Goal: Information Seeking & Learning: Understand process/instructions

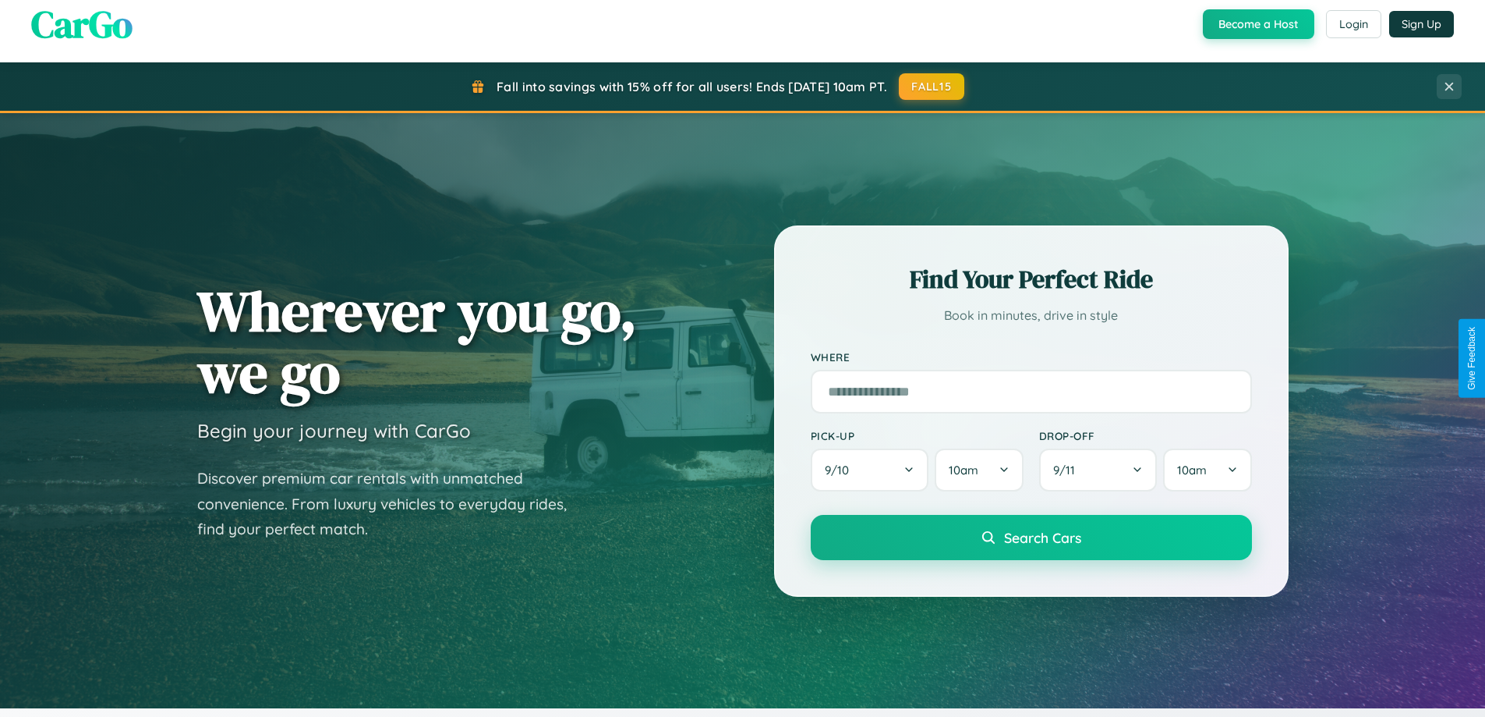
scroll to position [3000, 0]
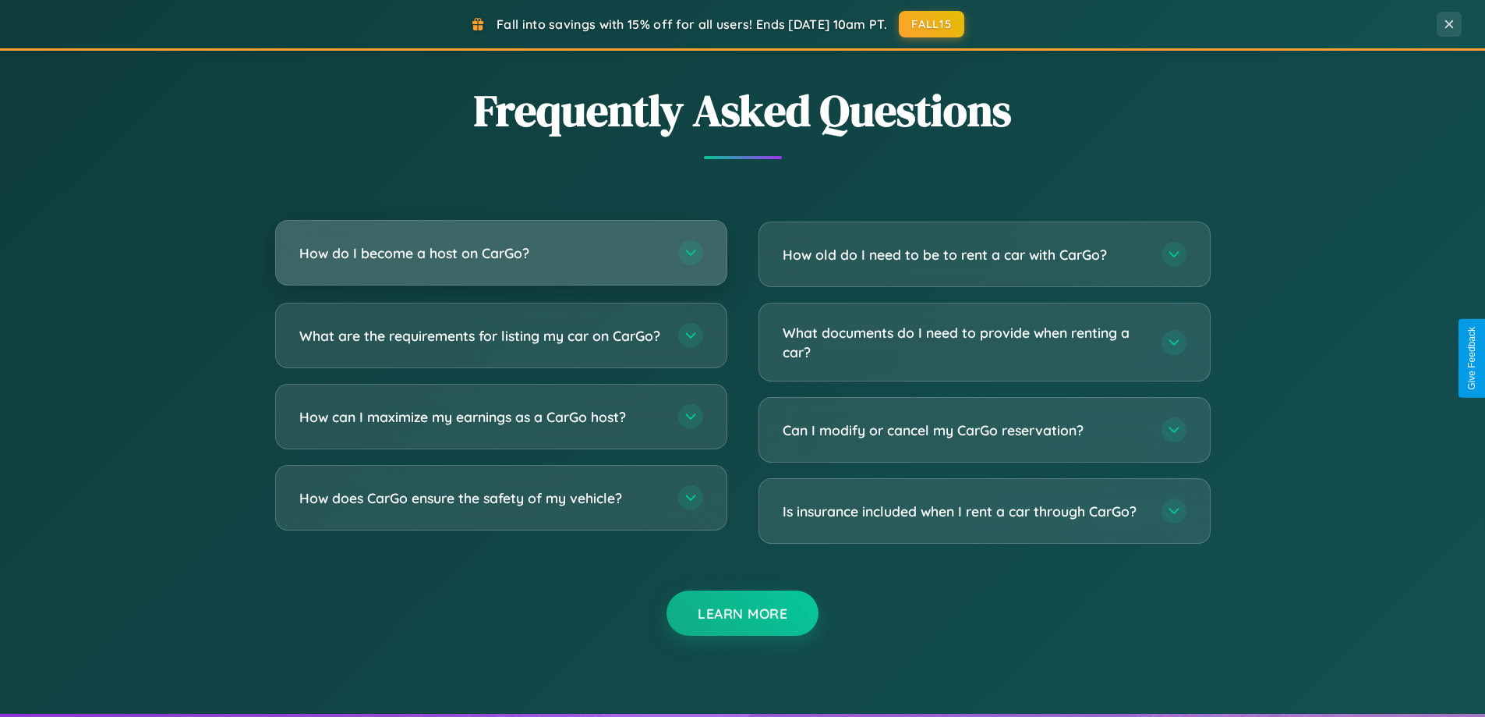
click at [501, 253] on h3 "How do I become a host on CarGo?" at bounding box center [480, 252] width 363 height 19
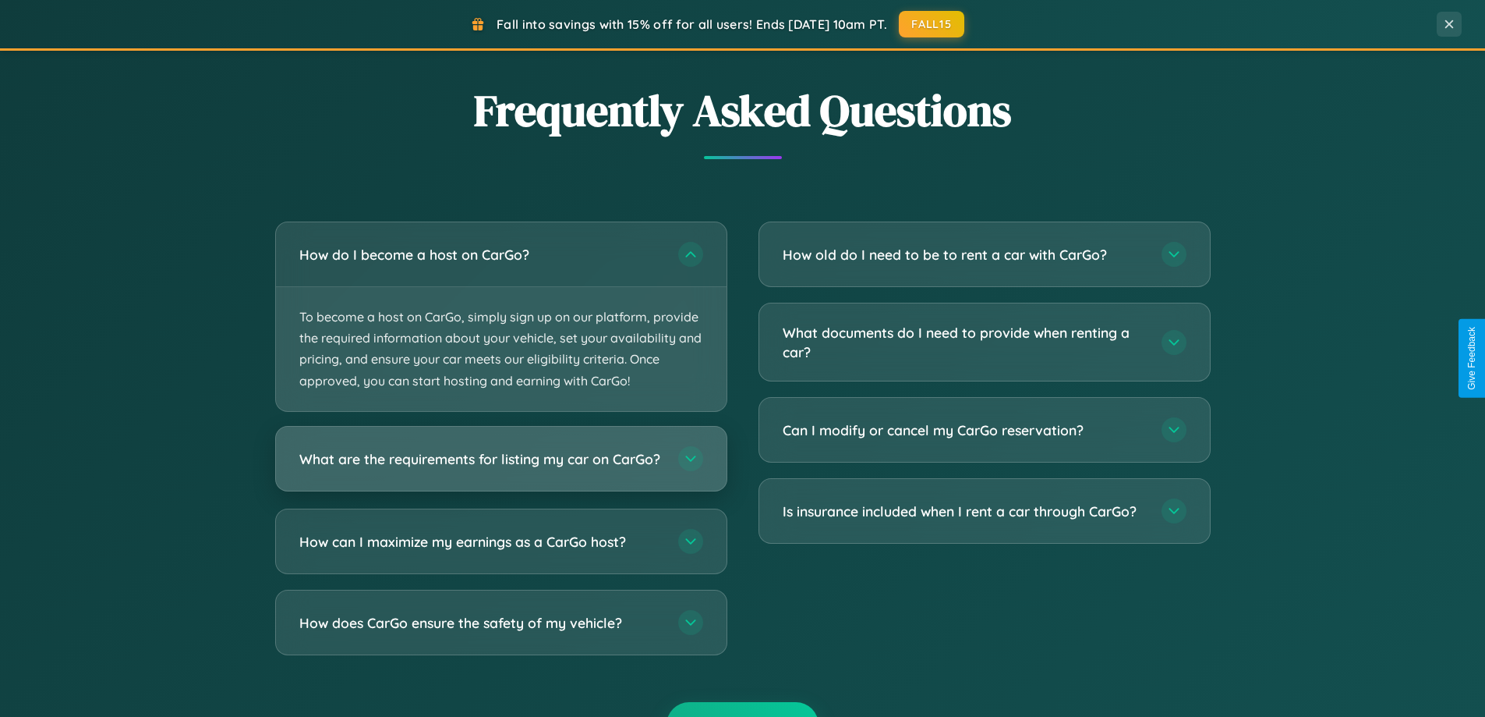
click at [501, 466] on h3 "What are the requirements for listing my car on CarGo?" at bounding box center [480, 457] width 363 height 19
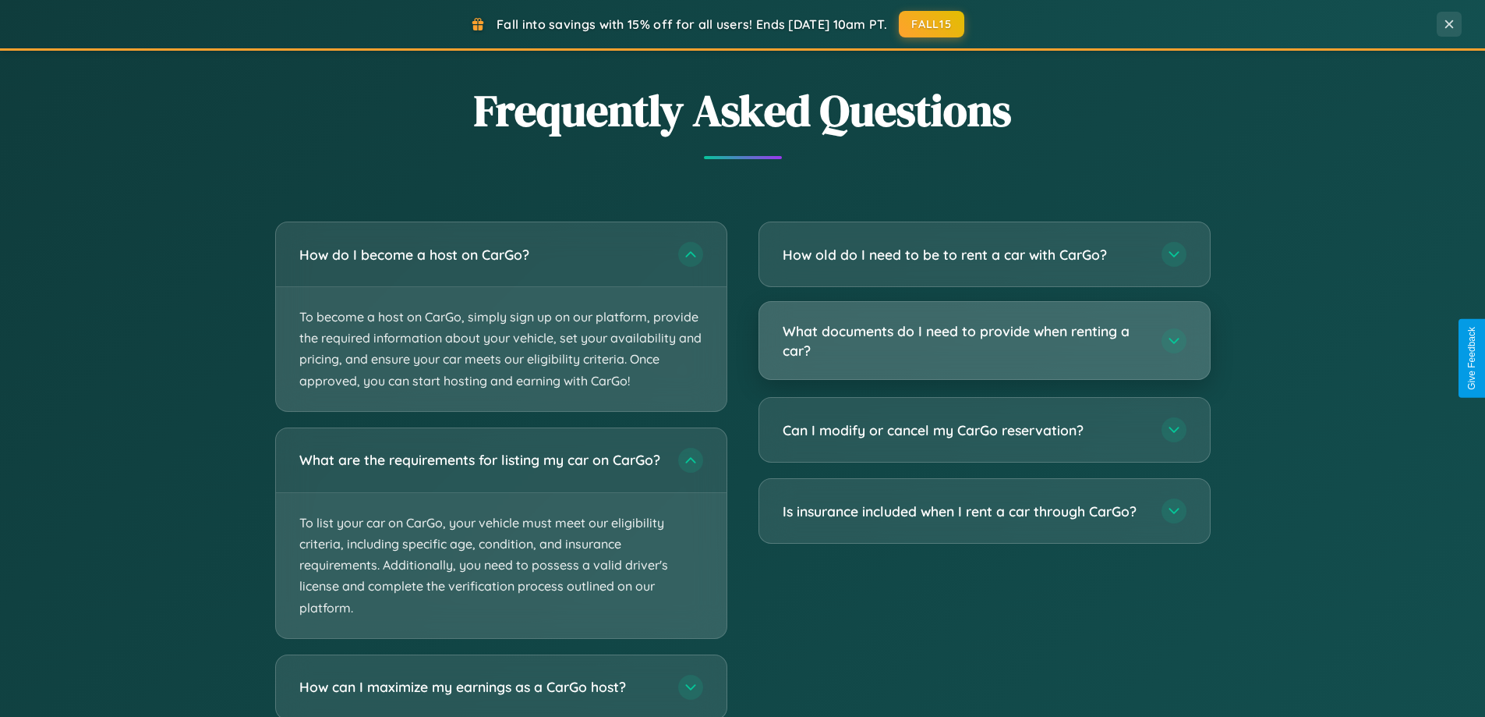
click at [984, 342] on h3 "What documents do I need to provide when renting a car?" at bounding box center [964, 340] width 363 height 38
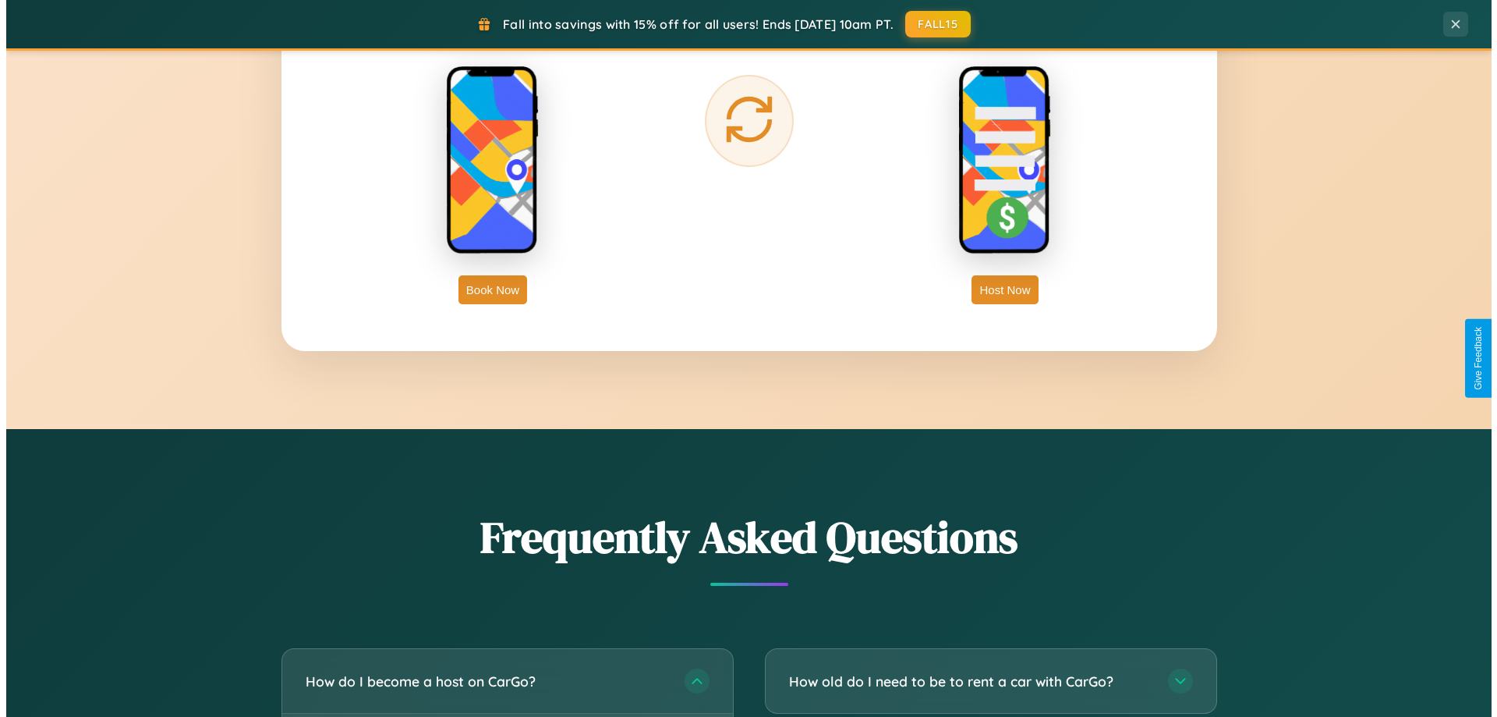
scroll to position [0, 0]
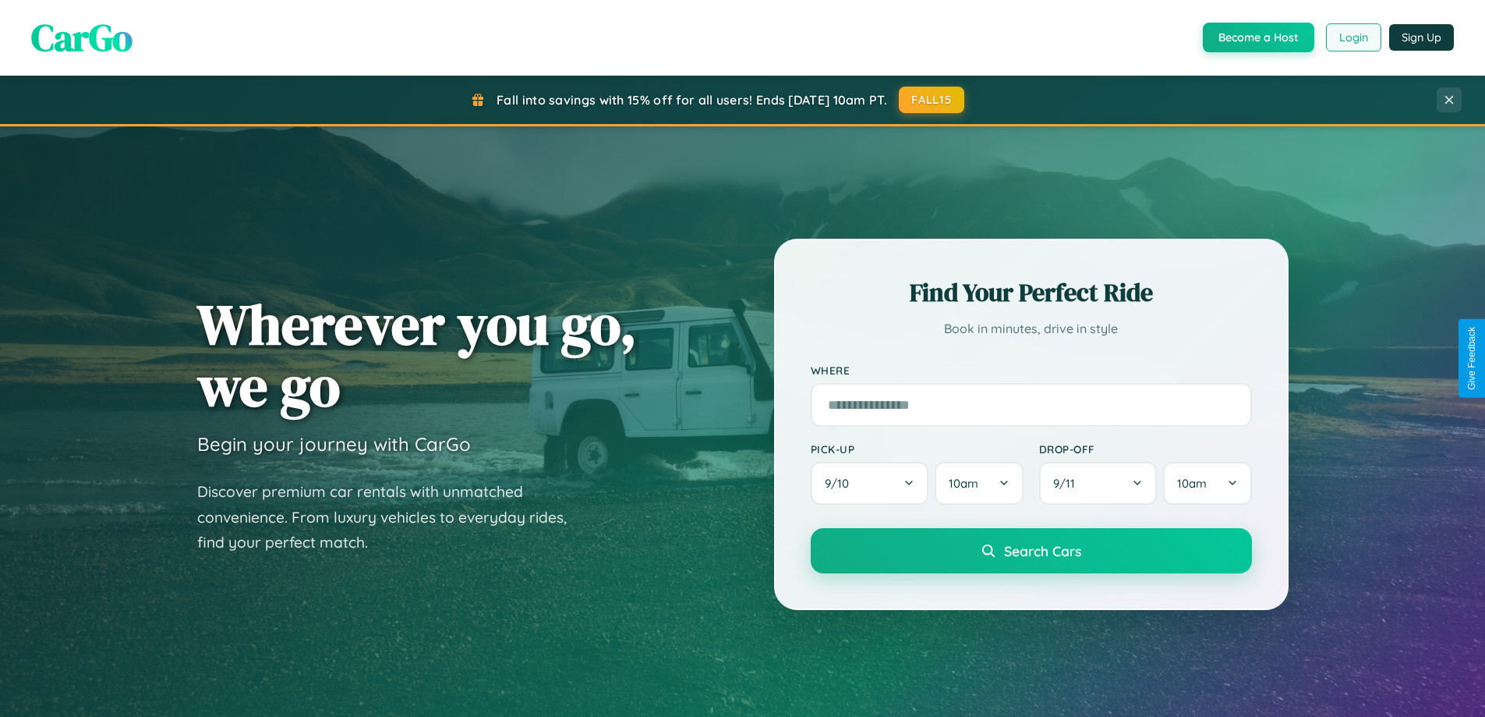
click at [1353, 37] on button "Login" at bounding box center [1353, 37] width 55 height 28
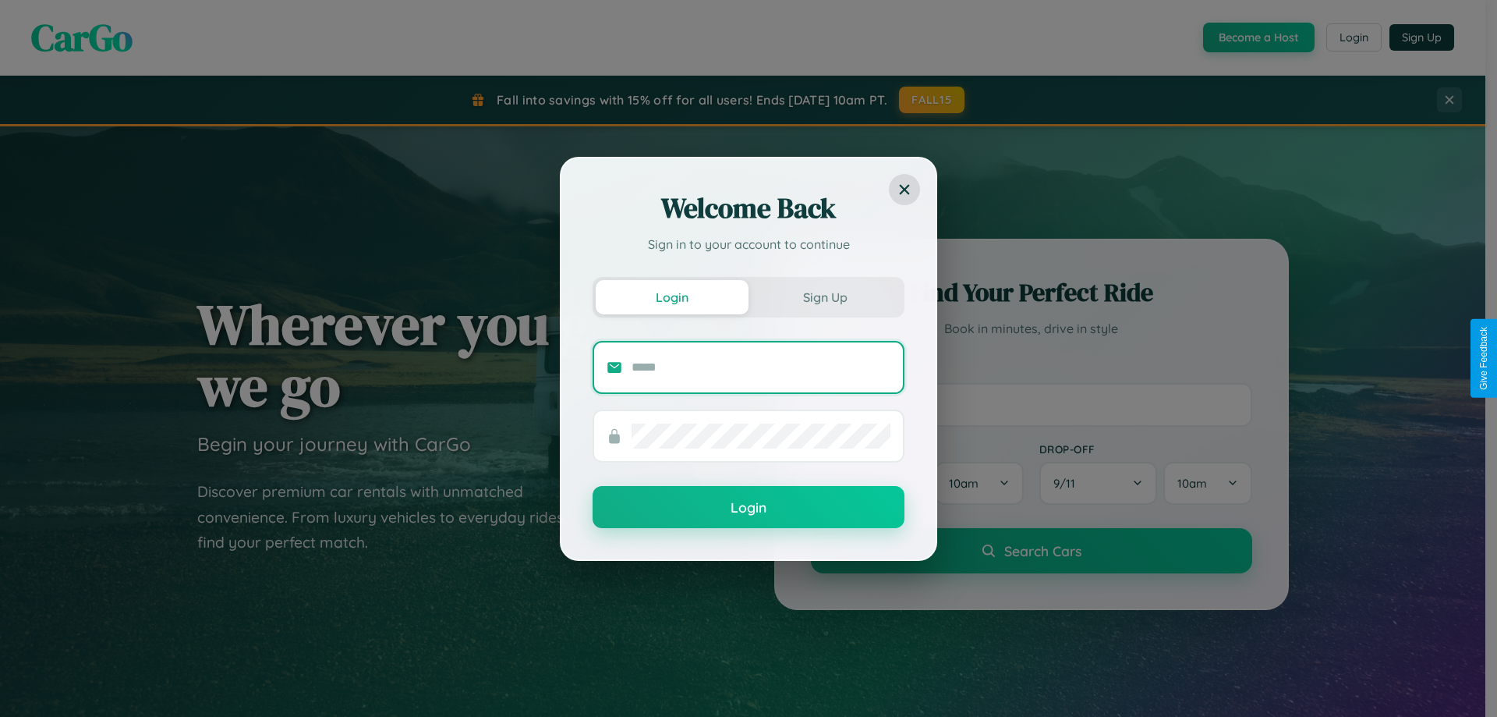
click at [761, 366] on input "text" at bounding box center [761, 367] width 259 height 25
type input "**********"
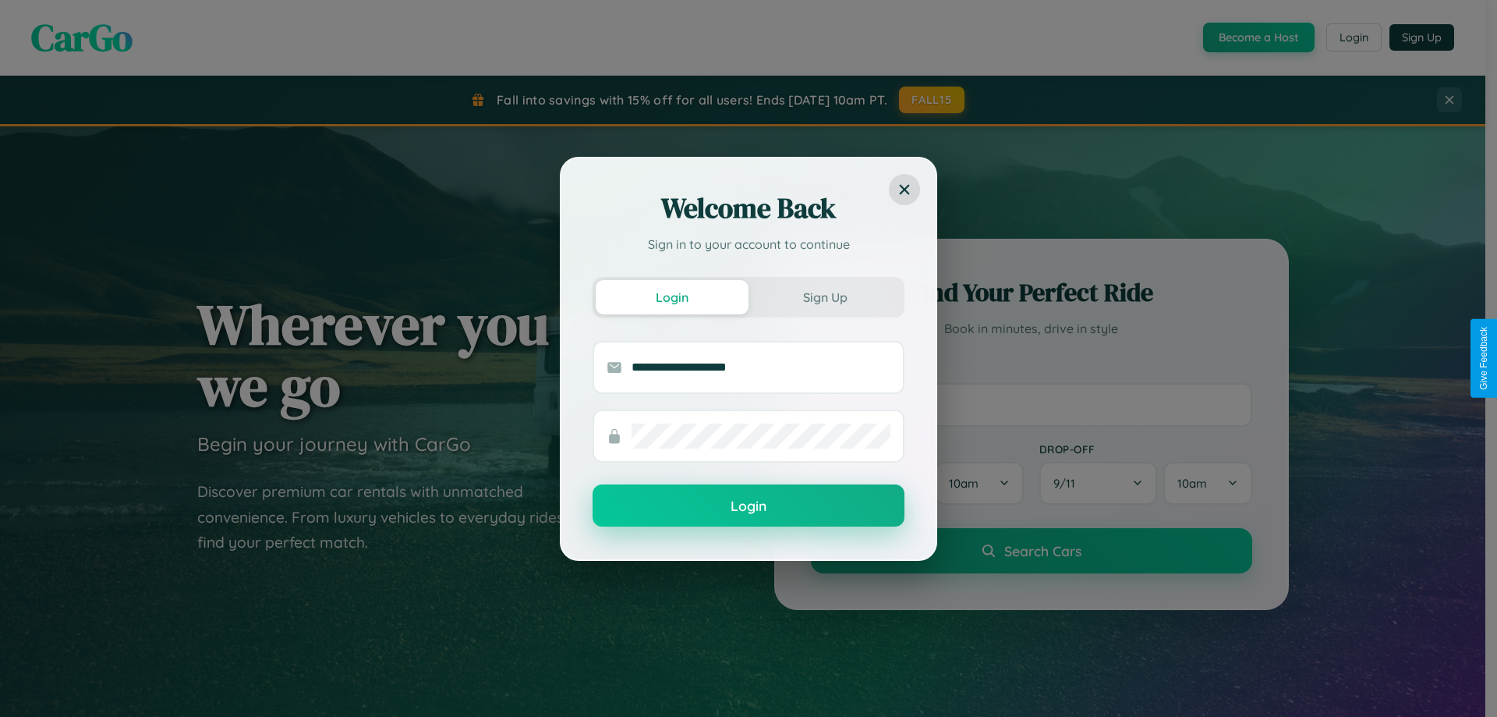
click at [749, 506] on button "Login" at bounding box center [749, 505] width 312 height 42
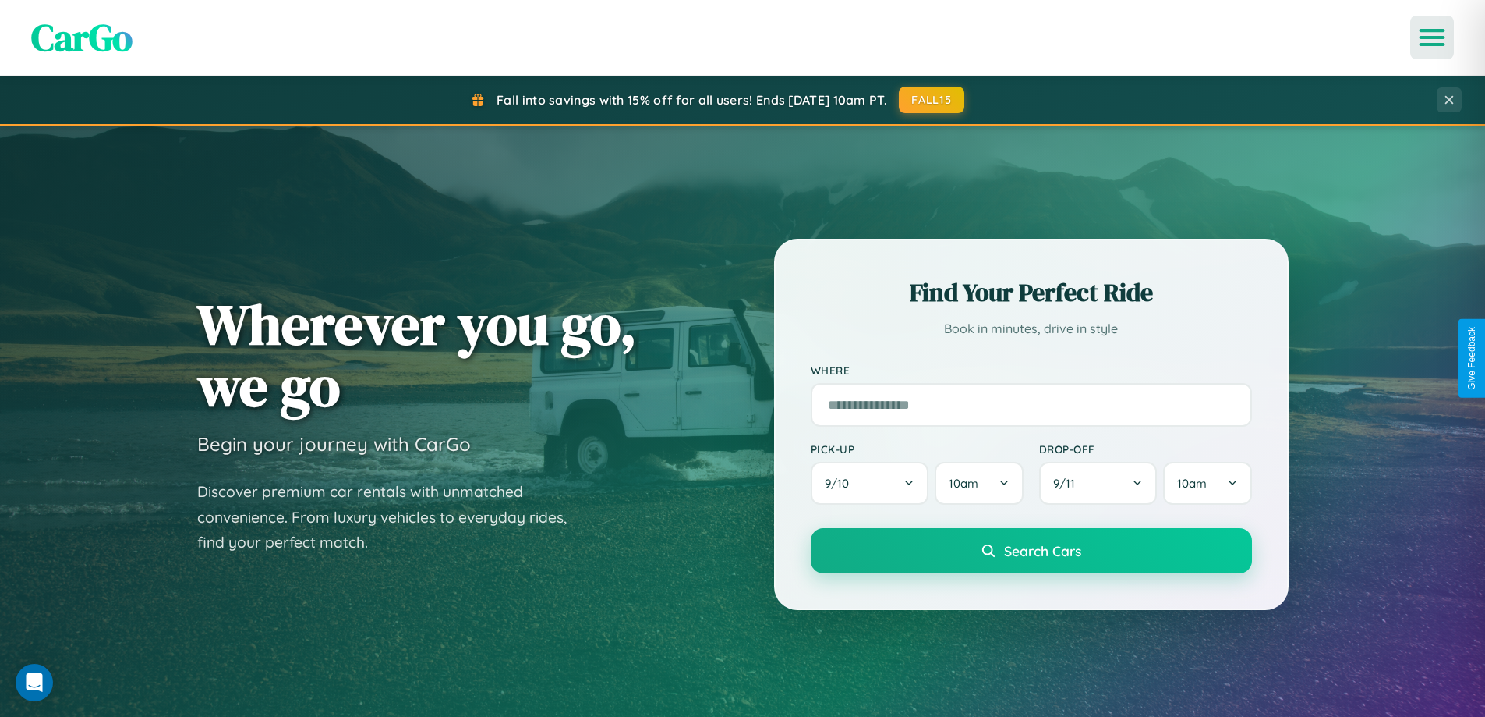
click at [1432, 37] on icon "Open menu" at bounding box center [1432, 37] width 23 height 14
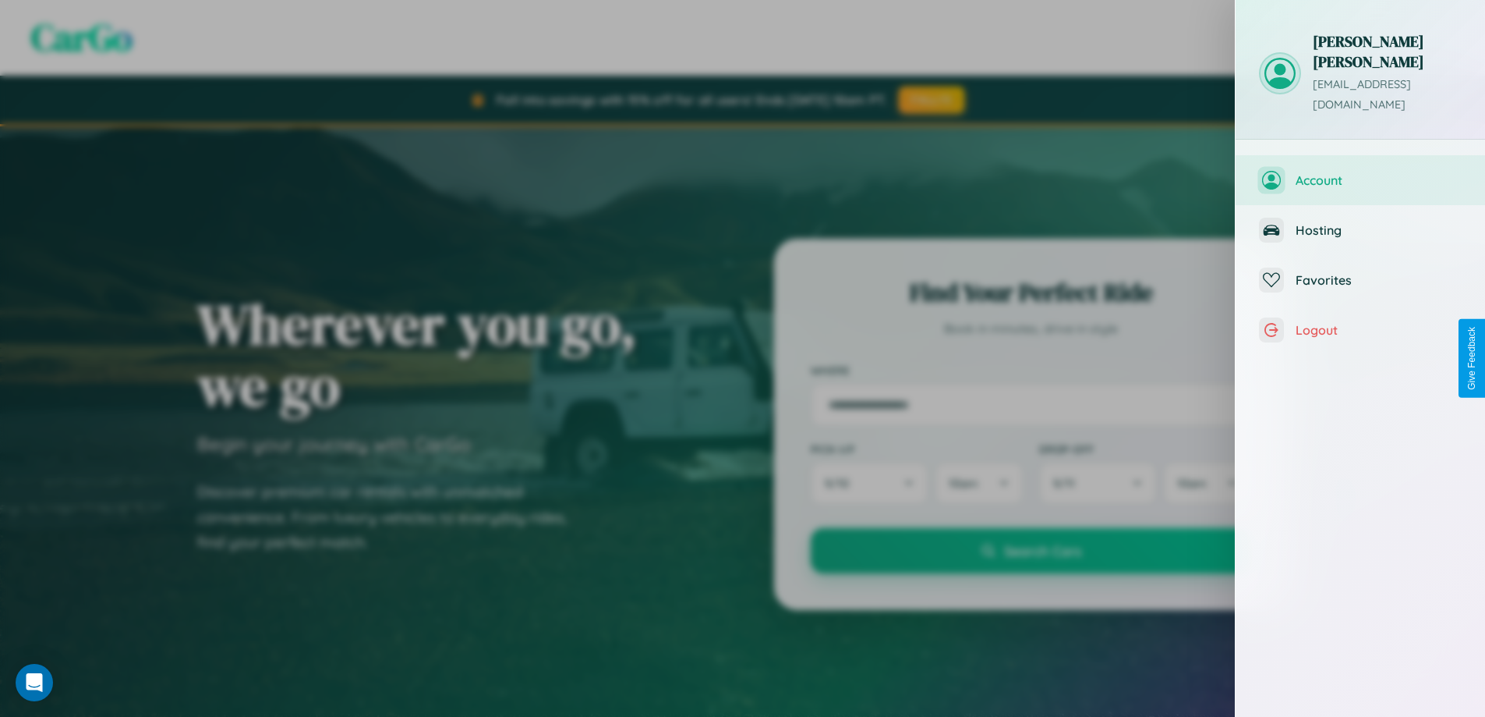
click at [1361, 172] on span "Account" at bounding box center [1379, 180] width 166 height 16
